Goal: Task Accomplishment & Management: Manage account settings

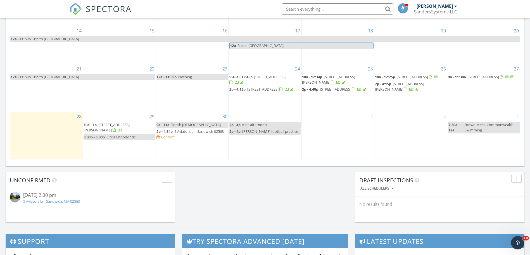
scroll to position [363, 0]
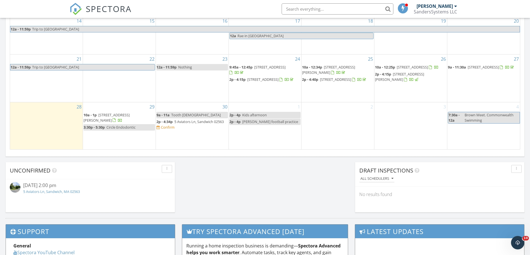
click at [56, 190] on link "5 Aviators Ln, Sandwich, MA 02563" at bounding box center [51, 191] width 57 height 5
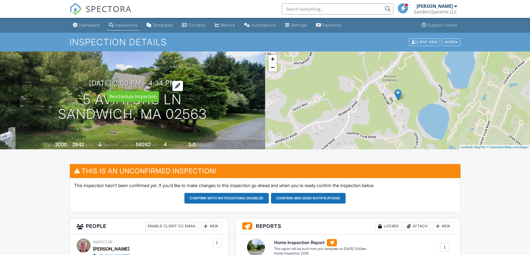
click at [183, 84] on div at bounding box center [177, 86] width 11 height 10
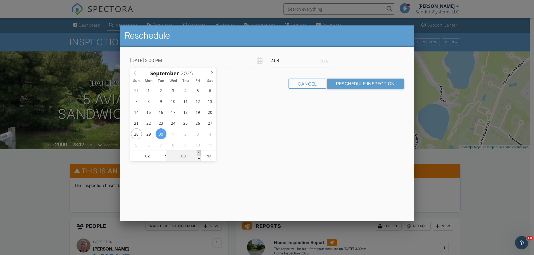
type input "09/30/2025 2:05 PM"
type input "05"
click at [198, 153] on span at bounding box center [199, 153] width 4 height 6
type input "09/30/2025 2:10 PM"
type input "10"
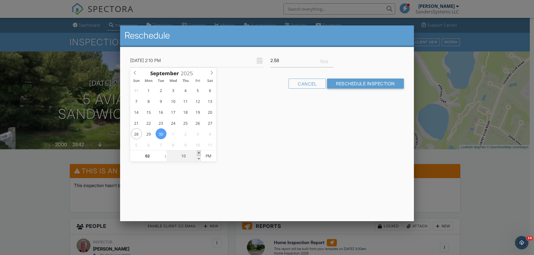
click at [198, 153] on span at bounding box center [199, 153] width 4 height 6
type input "09/30/2025 2:15 PM"
type input "15"
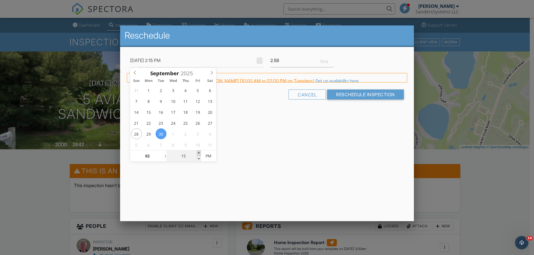
click at [198, 153] on span at bounding box center [199, 153] width 4 height 6
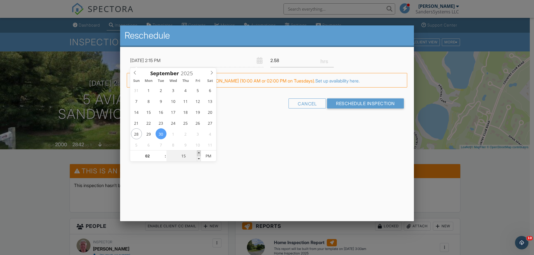
type input "09/30/2025 2:20 PM"
type input "20"
click at [198, 153] on span at bounding box center [199, 153] width 4 height 6
type input "09/30/2025 2:25 PM"
type input "25"
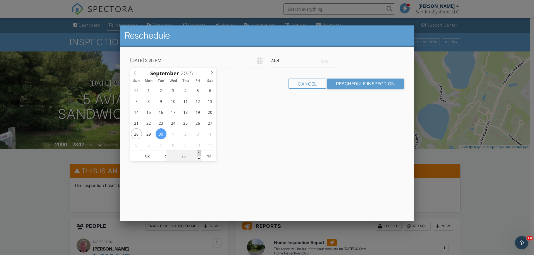
click at [198, 153] on span at bounding box center [199, 153] width 4 height 6
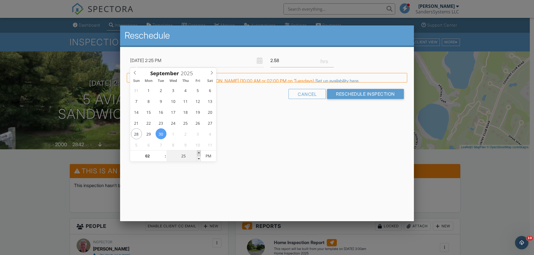
type input "[DATE] 2:30 PM"
type input "30"
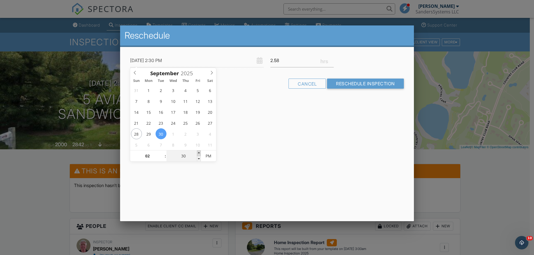
click at [198, 153] on span at bounding box center [199, 153] width 4 height 6
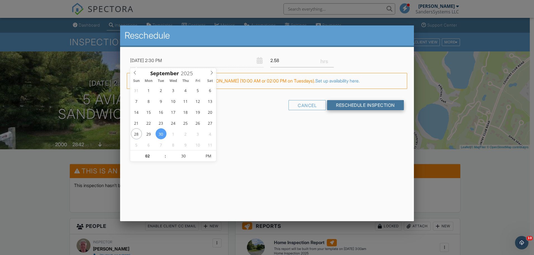
click at [348, 106] on input "Reschedule Inspection" at bounding box center [365, 105] width 77 height 10
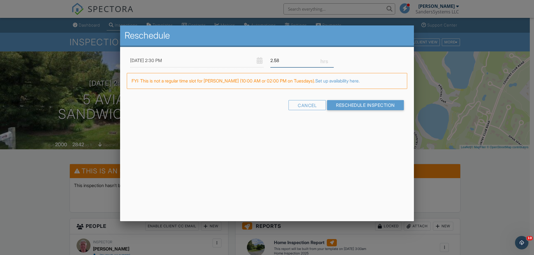
click at [291, 62] on input "2.58" at bounding box center [302, 61] width 63 height 14
type input "2.5"
click at [333, 103] on div "Cancel Reschedule Inspection" at bounding box center [267, 107] width 281 height 14
click at [357, 105] on input "Reschedule Inspection" at bounding box center [365, 105] width 77 height 10
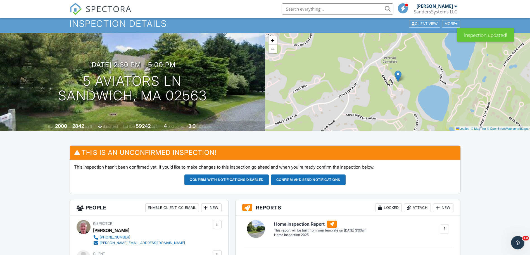
scroll to position [56, 0]
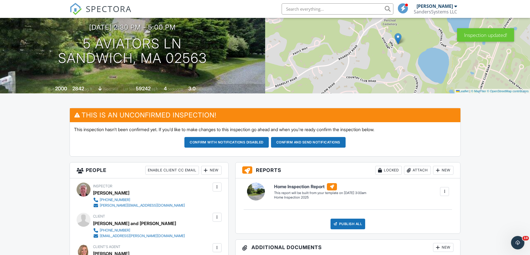
click at [447, 194] on div at bounding box center [445, 192] width 6 height 6
click at [433, 208] on div "Build Now" at bounding box center [433, 207] width 27 height 7
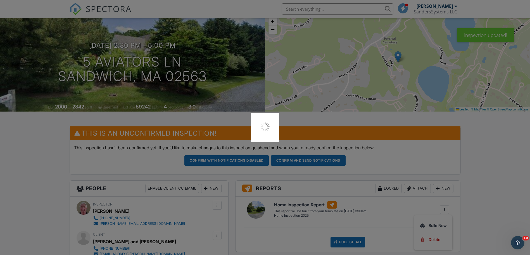
scroll to position [28, 0]
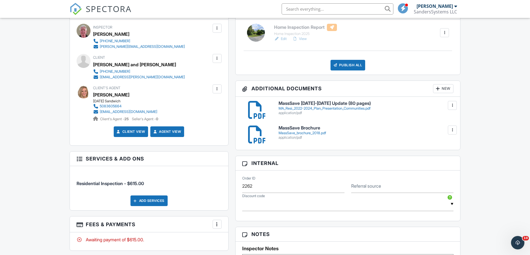
scroll to position [196, 0]
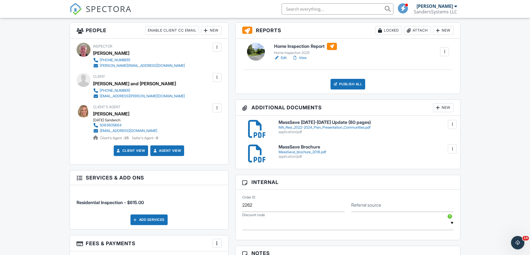
click at [280, 59] on link "Edit" at bounding box center [280, 58] width 13 height 6
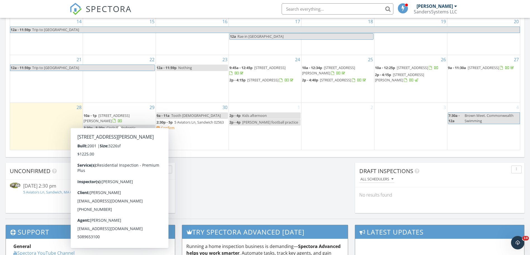
scroll to position [363, 0]
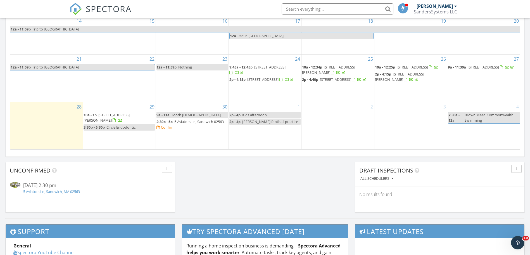
click at [55, 189] on link "5 Aviators Ln, Sandwich, MA 02563" at bounding box center [51, 191] width 57 height 5
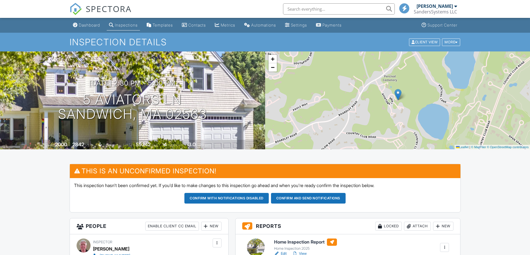
scroll to position [28, 0]
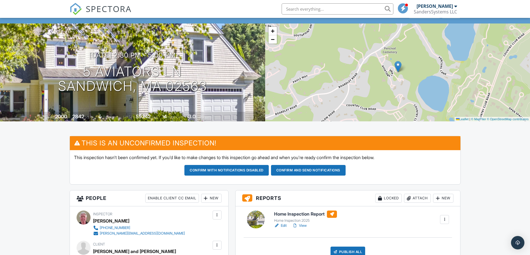
click at [302, 172] on button "Confirm and send notifications" at bounding box center [308, 170] width 75 height 11
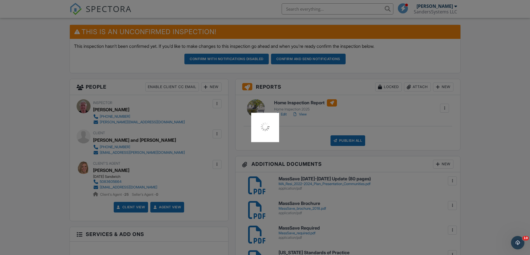
scroll to position [66, 0]
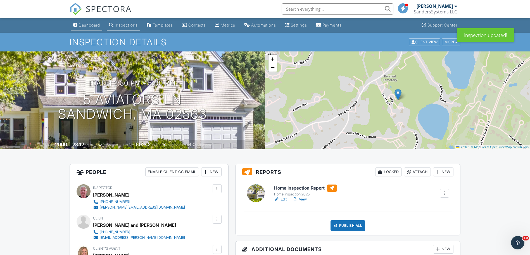
click at [89, 26] on div "Dashboard" at bounding box center [89, 25] width 21 height 5
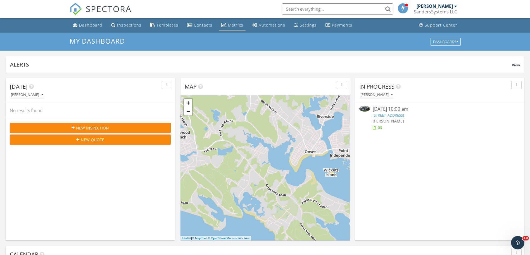
click at [238, 27] on div "Metrics" at bounding box center [235, 24] width 15 height 5
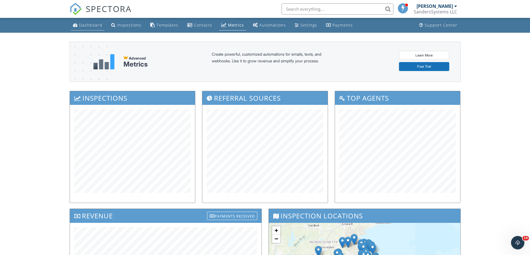
click at [93, 26] on div "Dashboard" at bounding box center [90, 24] width 23 height 5
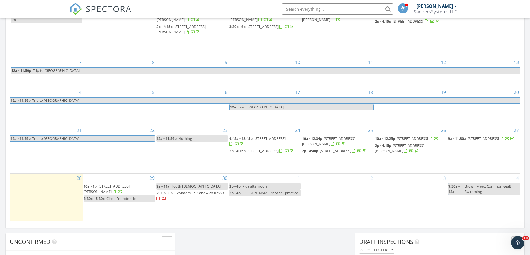
scroll to position [279, 0]
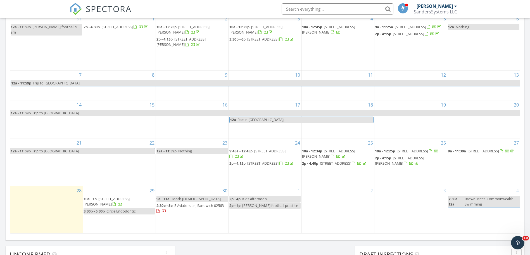
click at [249, 206] on span "[PERSON_NAME] football practice" at bounding box center [270, 205] width 56 height 5
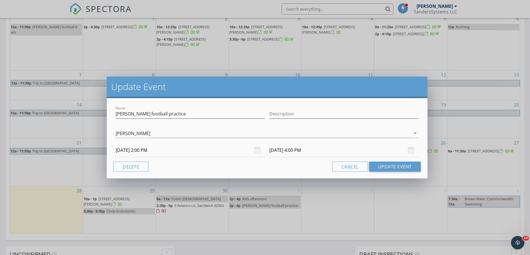
click at [249, 227] on div "Update Event Name [PERSON_NAME] football practice Description [PERSON_NAME] arr…" at bounding box center [265, 127] width 530 height 255
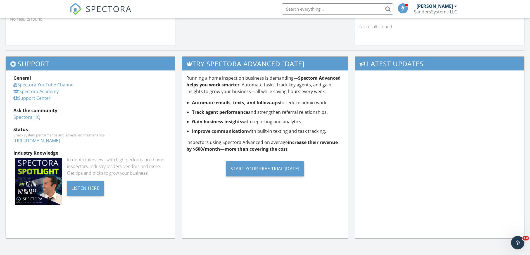
scroll to position [531, 0]
